Goal: Entertainment & Leisure: Consume media (video, audio)

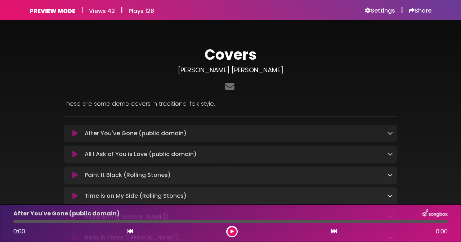
click at [76, 178] on icon at bounding box center [74, 175] width 5 height 7
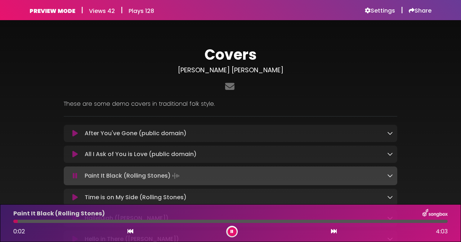
click at [423, 72] on div "Covers [PERSON_NAME] [PERSON_NAME]" at bounding box center [230, 186] width 411 height 315
click at [312, 221] on div at bounding box center [230, 221] width 434 height 3
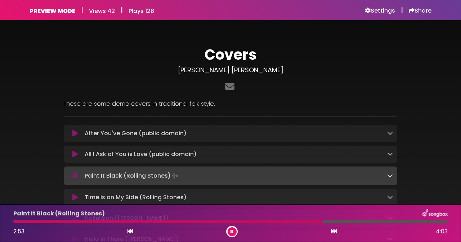
click at [295, 220] on div at bounding box center [168, 221] width 310 height 3
click at [272, 222] on div at bounding box center [155, 221] width 284 height 3
click at [256, 223] on div "Paint It Black (Rolling Stones) 2:25 4:03" at bounding box center [230, 223] width 443 height 28
click at [254, 221] on div at bounding box center [144, 221] width 263 height 3
click at [243, 222] on div at bounding box center [134, 221] width 243 height 3
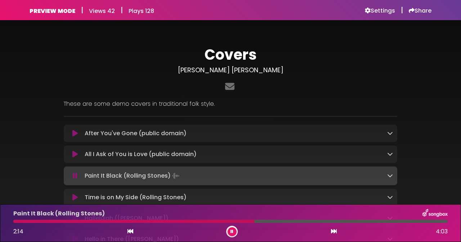
click at [420, 148] on div "Covers [PERSON_NAME] [PERSON_NAME]" at bounding box center [230, 186] width 411 height 315
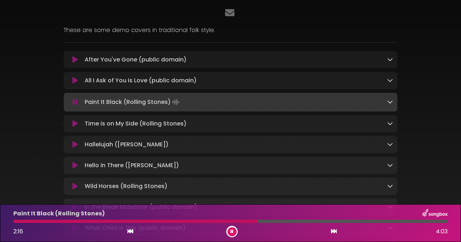
scroll to position [86, 0]
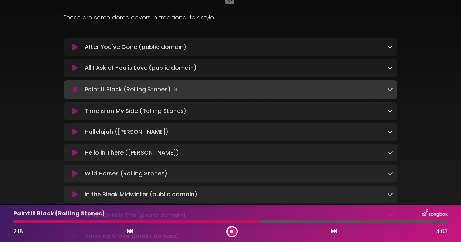
click at [75, 134] on icon at bounding box center [74, 132] width 5 height 7
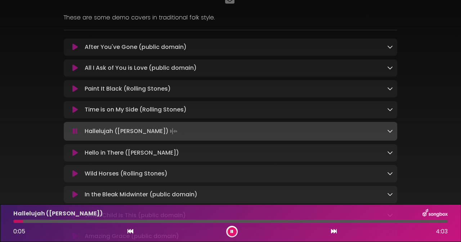
click at [232, 233] on icon at bounding box center [232, 232] width 3 height 4
